Goal: Task Accomplishment & Management: Manage account settings

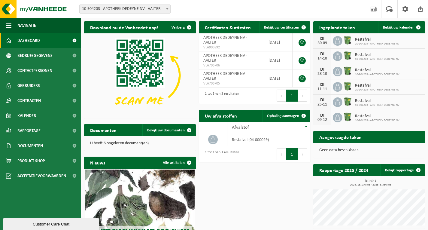
click at [323, 43] on div "30-09" at bounding box center [322, 43] width 12 height 4
click at [419, 26] on span at bounding box center [418, 27] width 12 height 12
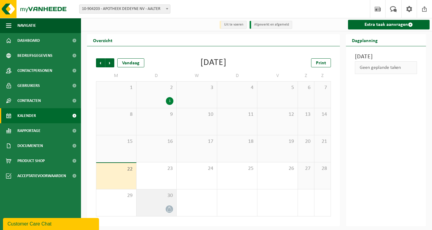
click at [170, 208] on icon at bounding box center [170, 208] width 4 height 5
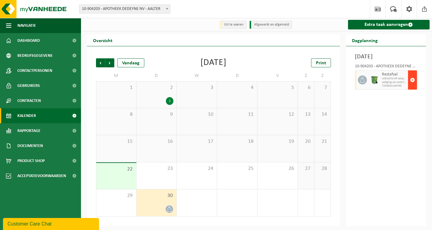
click at [413, 86] on span "button" at bounding box center [412, 80] width 5 height 12
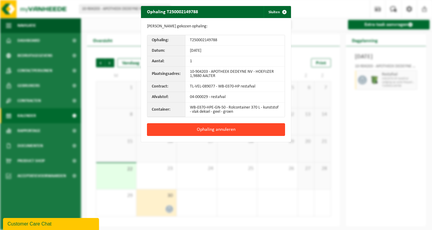
click at [241, 130] on button "Ophaling annuleren" at bounding box center [216, 129] width 138 height 13
